Goal: Task Accomplishment & Management: Complete application form

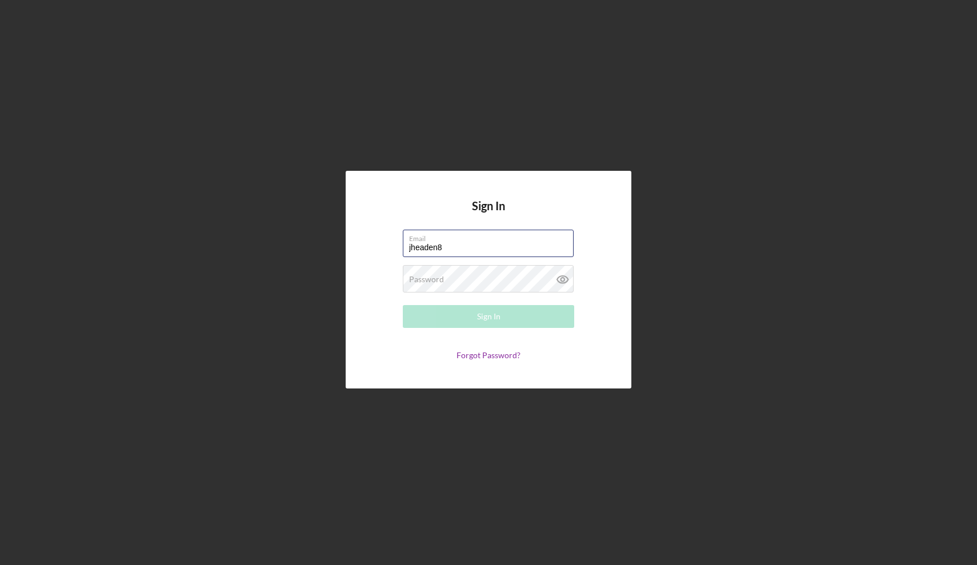
type input "[EMAIL_ADDRESS][DOMAIN_NAME]"
click at [509, 316] on button "Sign In" at bounding box center [488, 316] width 171 height 23
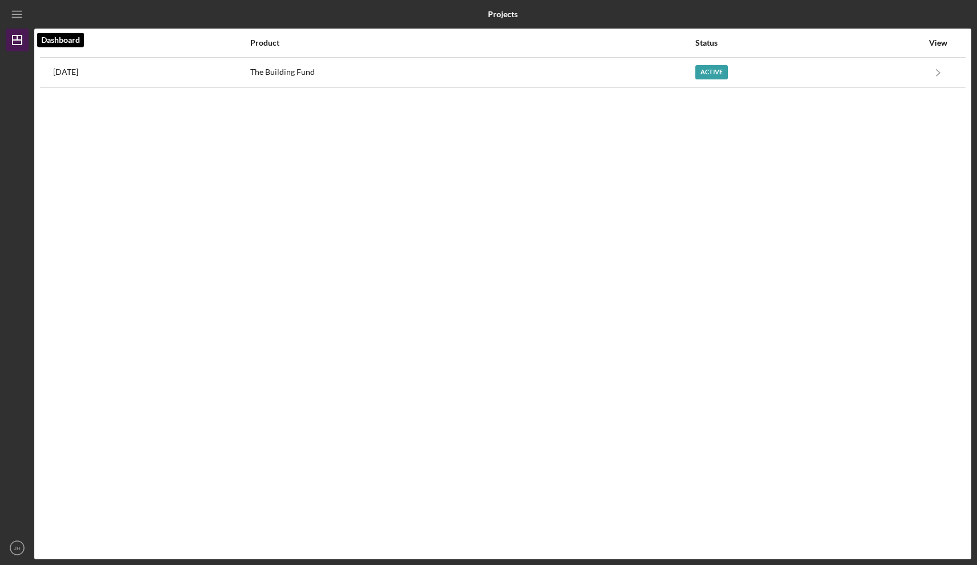
click at [20, 39] on icon "Icon/Dashboard" at bounding box center [17, 40] width 29 height 29
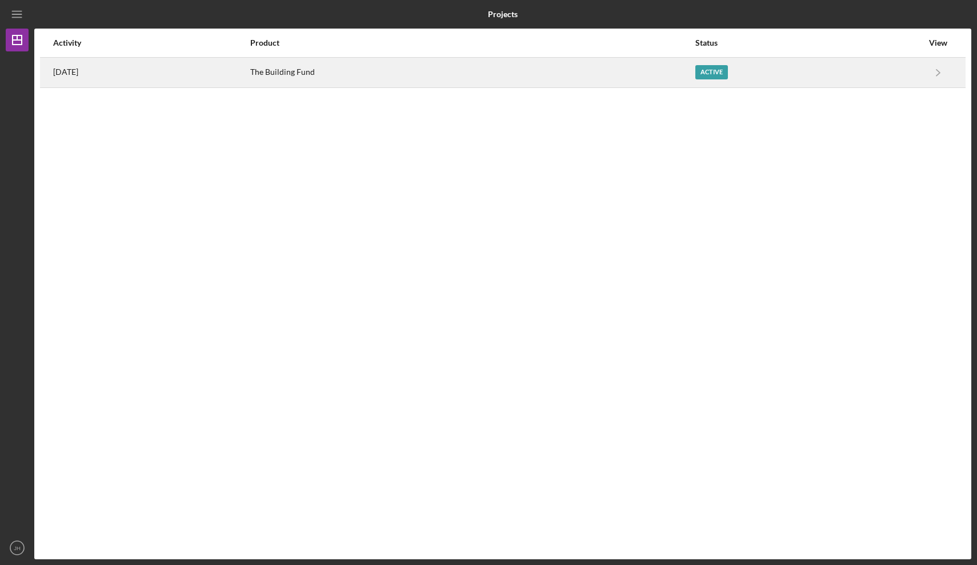
click at [681, 69] on div "The Building Fund" at bounding box center [472, 72] width 444 height 29
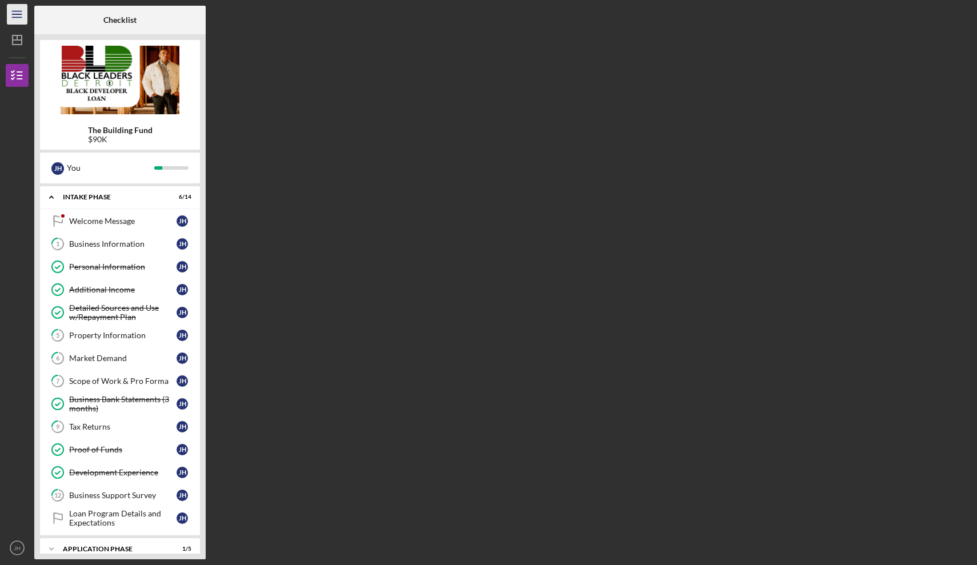
click at [19, 12] on icon "Icon/Menu" at bounding box center [18, 15] width 26 height 26
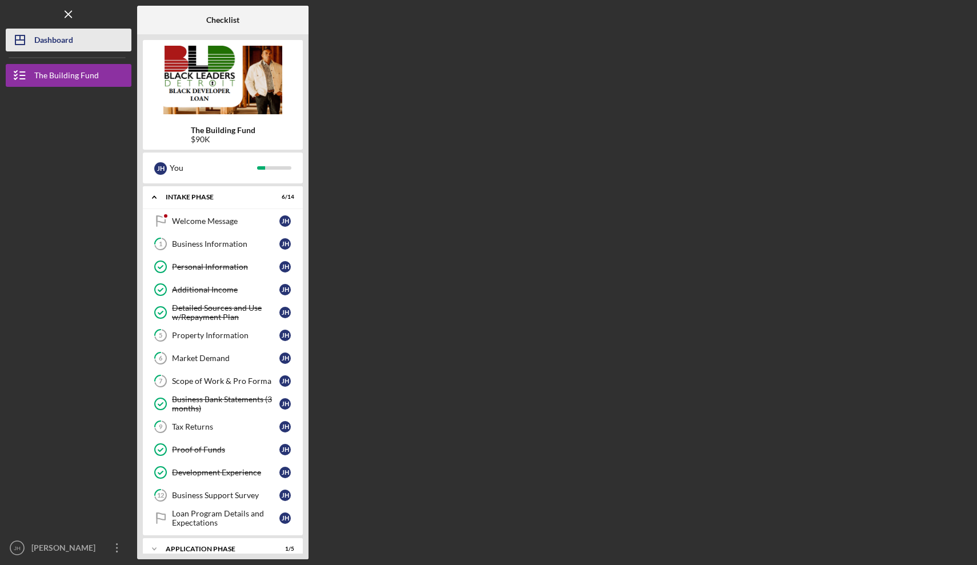
click at [20, 39] on line "button" at bounding box center [20, 37] width 0 height 5
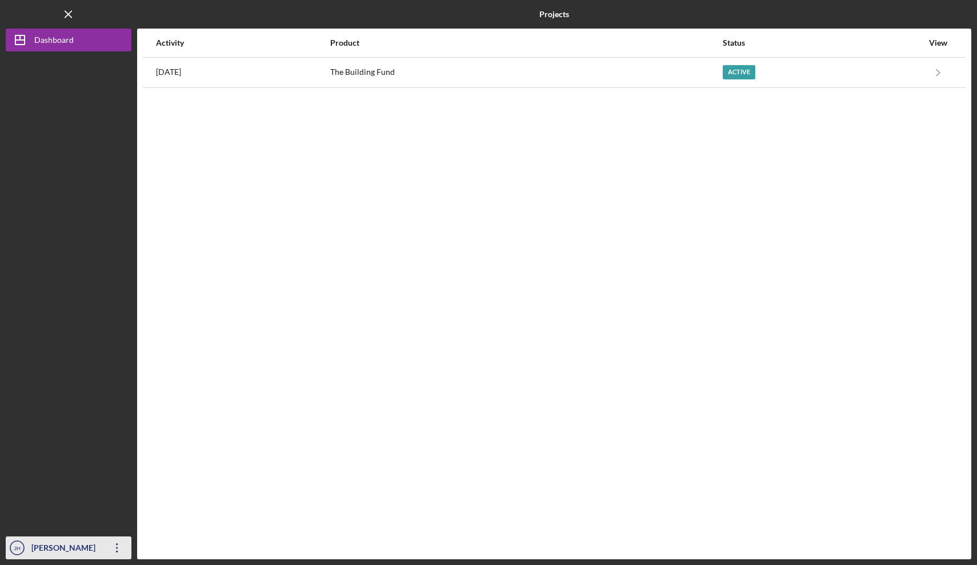
click at [80, 543] on div "[PERSON_NAME]" at bounding box center [66, 550] width 74 height 26
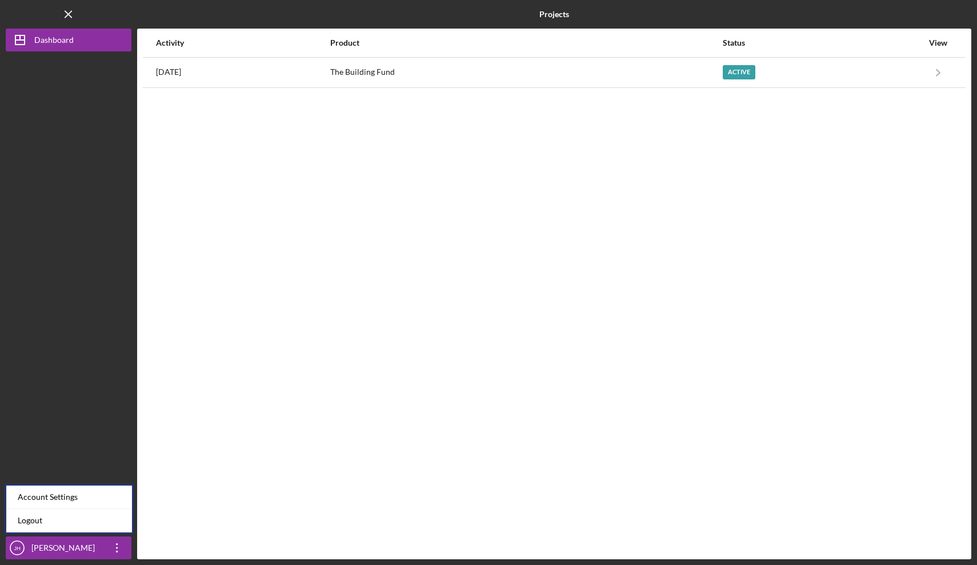
click at [229, 380] on div "Activity Product Status View [DATE] The Building Fund Active Icon/Navigate The …" at bounding box center [554, 294] width 834 height 531
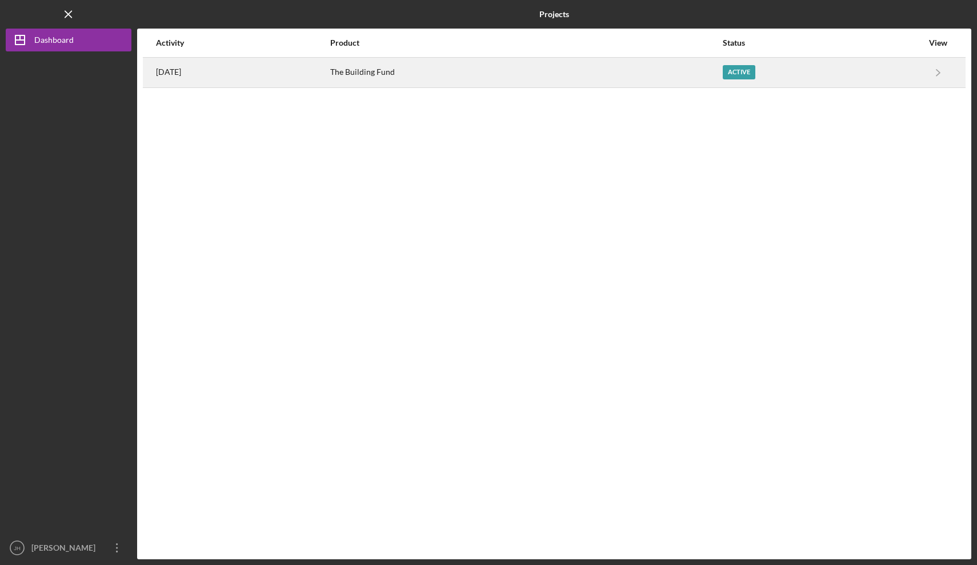
click at [872, 66] on div "Active" at bounding box center [823, 72] width 200 height 29
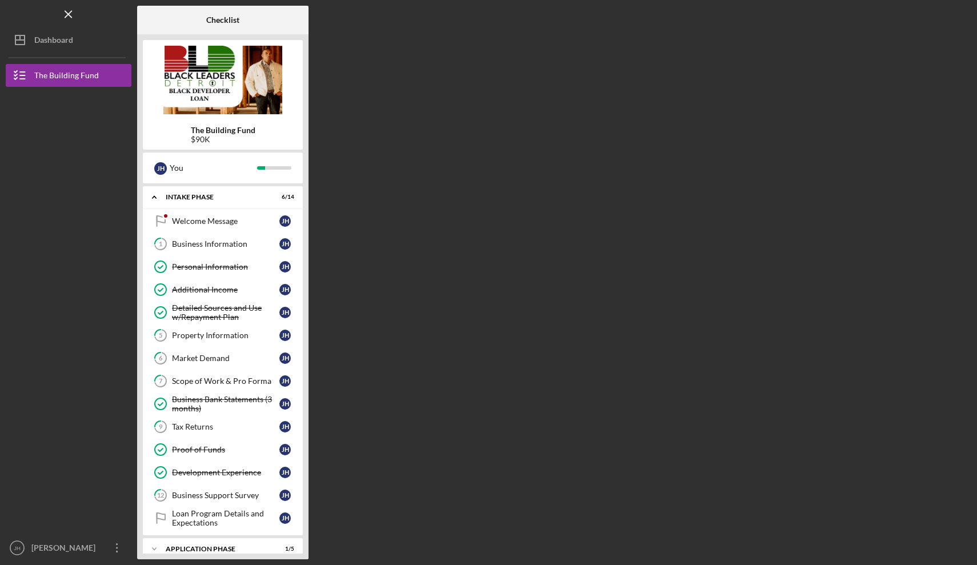
click at [303, 266] on div "The Building Fund $90K J H You Icon/Expander Intake Phase 6 / 14 Welcome Messag…" at bounding box center [222, 296] width 171 height 525
click at [154, 548] on icon "Icon/Expander" at bounding box center [154, 549] width 23 height 23
click at [155, 198] on polyline at bounding box center [154, 198] width 3 height 2
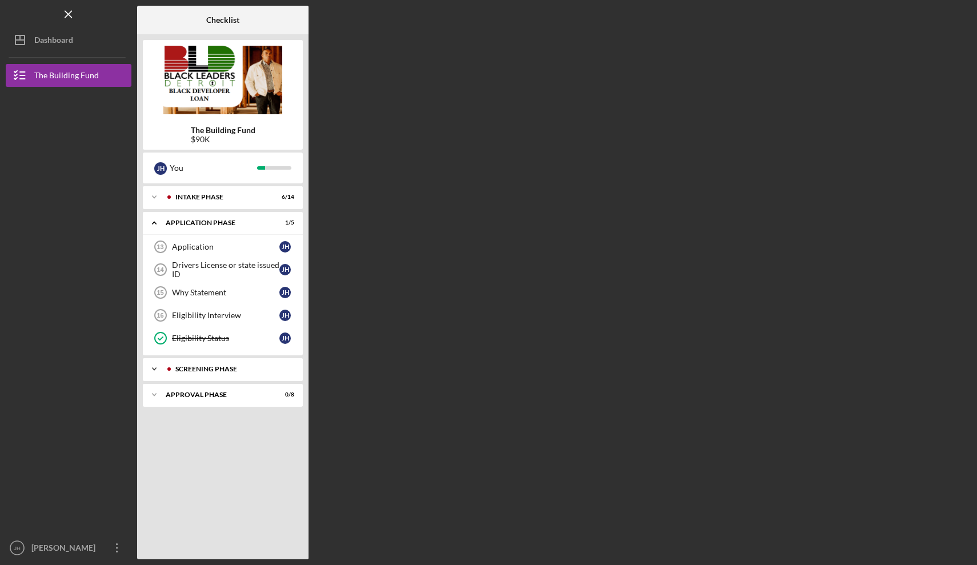
click at [177, 367] on div "Screening Phase" at bounding box center [231, 369] width 113 height 7
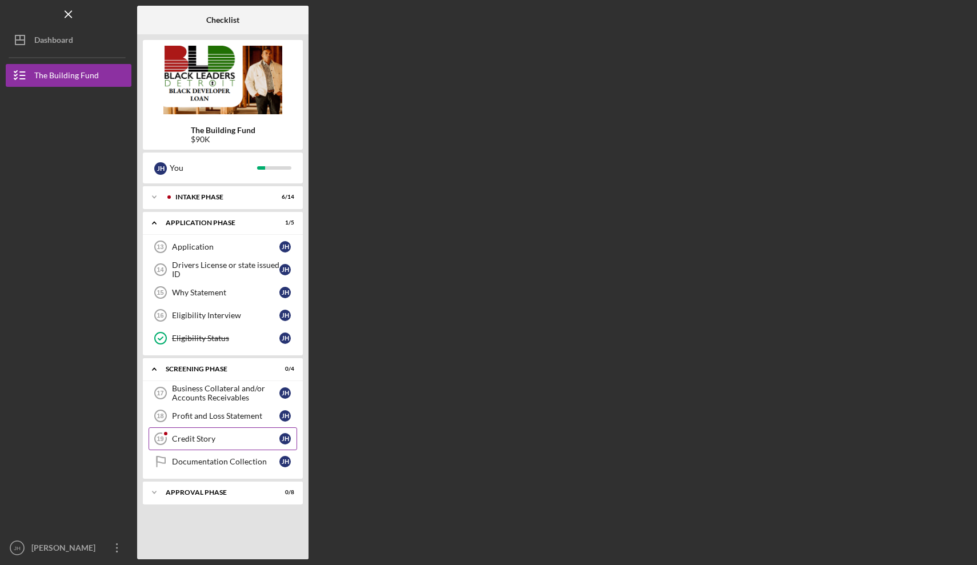
click at [204, 434] on div "Credit Story" at bounding box center [225, 438] width 107 height 9
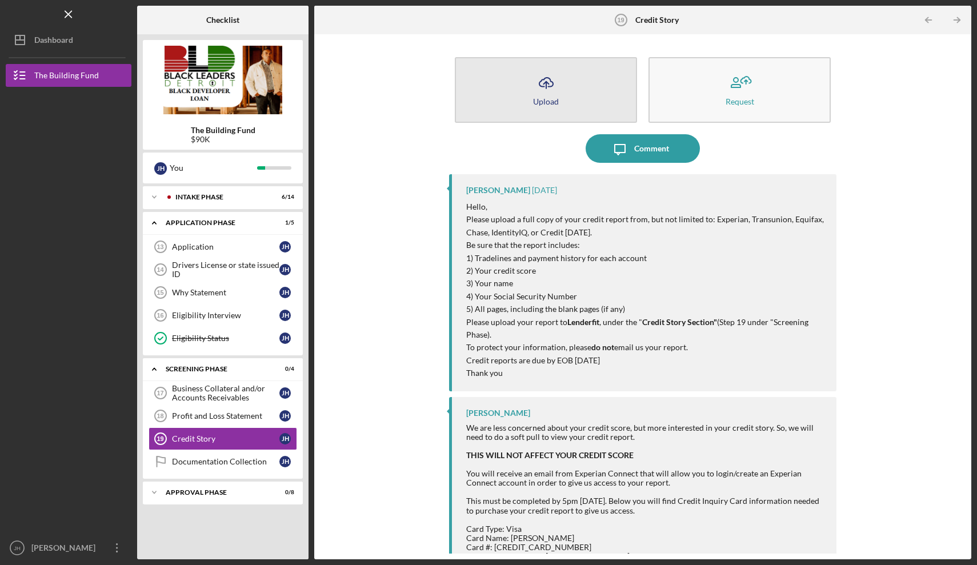
click at [554, 96] on icon "Icon/Upload" at bounding box center [546, 83] width 29 height 29
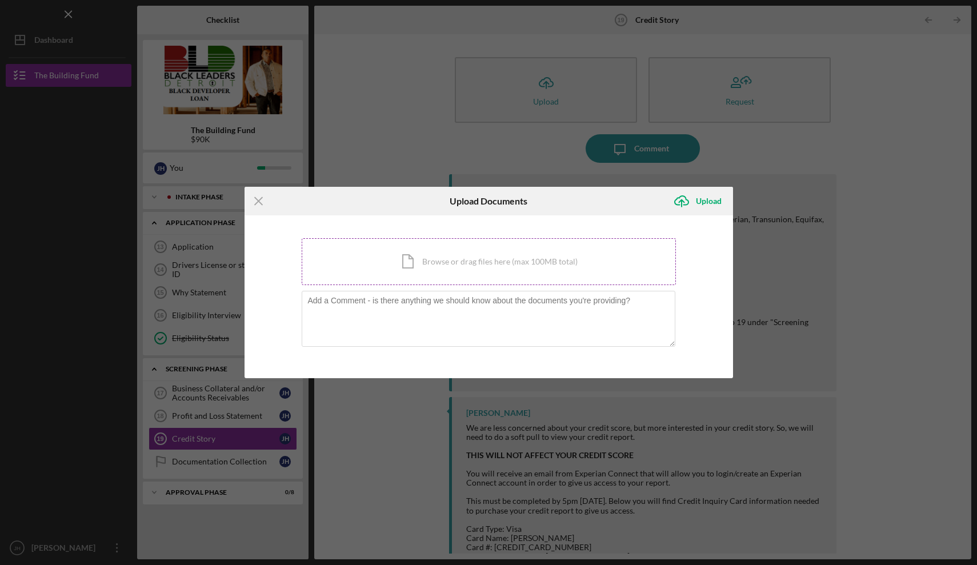
click at [495, 261] on div "Icon/Document Browse or drag files here (max 100MB total) Tap to choose files o…" at bounding box center [489, 261] width 374 height 47
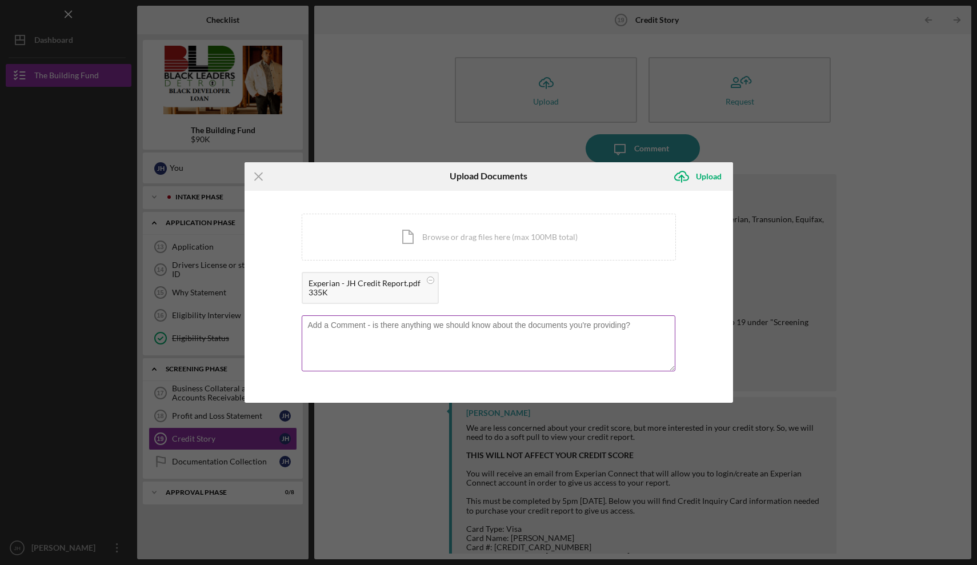
click at [402, 339] on textarea at bounding box center [489, 343] width 374 height 56
type textarea "Please see my credit report attached."
click at [698, 175] on div "Upload" at bounding box center [709, 176] width 26 height 23
